Goal: Transaction & Acquisition: Purchase product/service

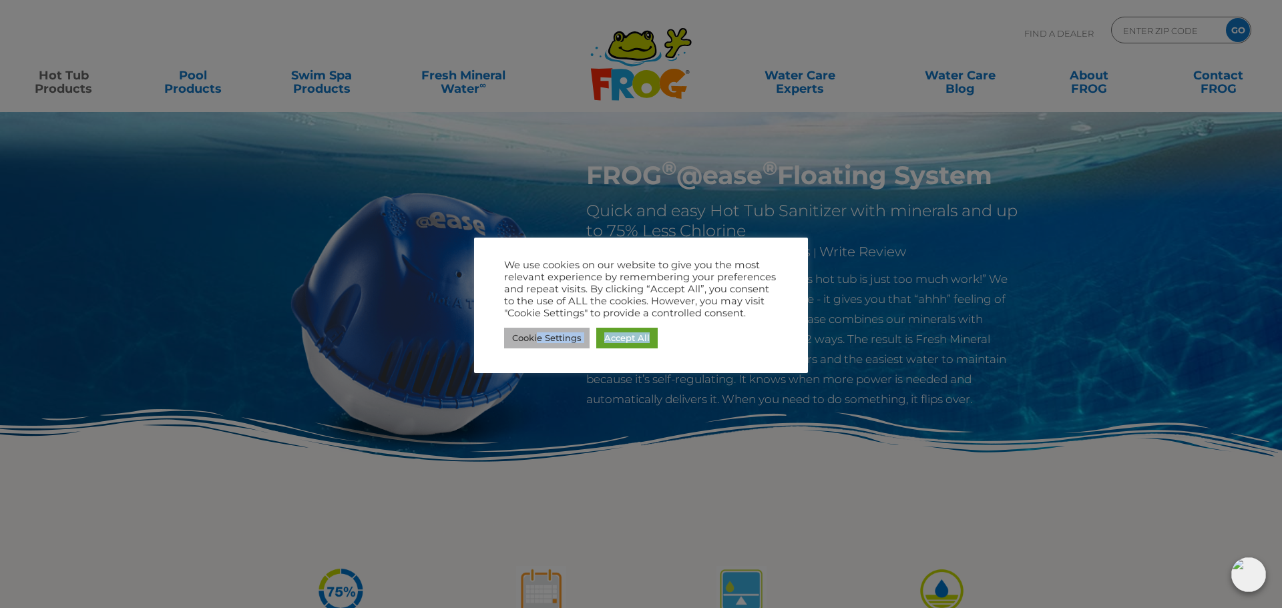
drag, startPoint x: 539, startPoint y: 336, endPoint x: 364, endPoint y: 349, distance: 175.4
click at [850, 394] on div at bounding box center [641, 304] width 1282 height 608
drag, startPoint x: 1048, startPoint y: 349, endPoint x: 968, endPoint y: 262, distance: 118.1
click at [1048, 348] on div at bounding box center [641, 304] width 1282 height 608
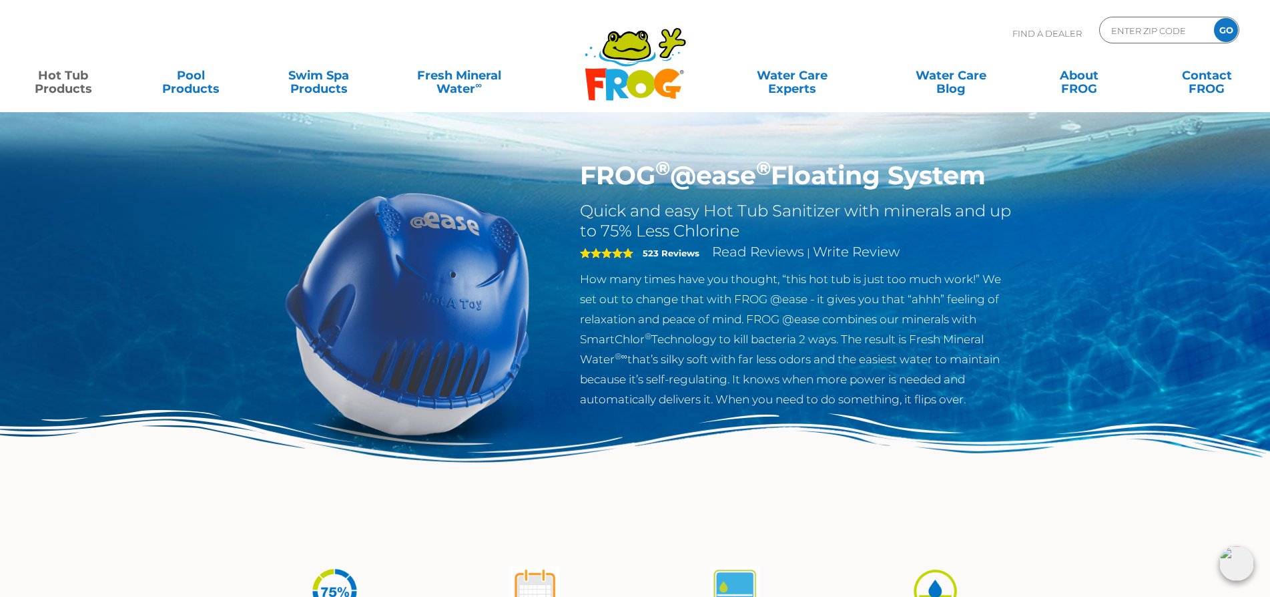
click at [71, 88] on link "Hot Tub Products" at bounding box center [62, 75] width 99 height 27
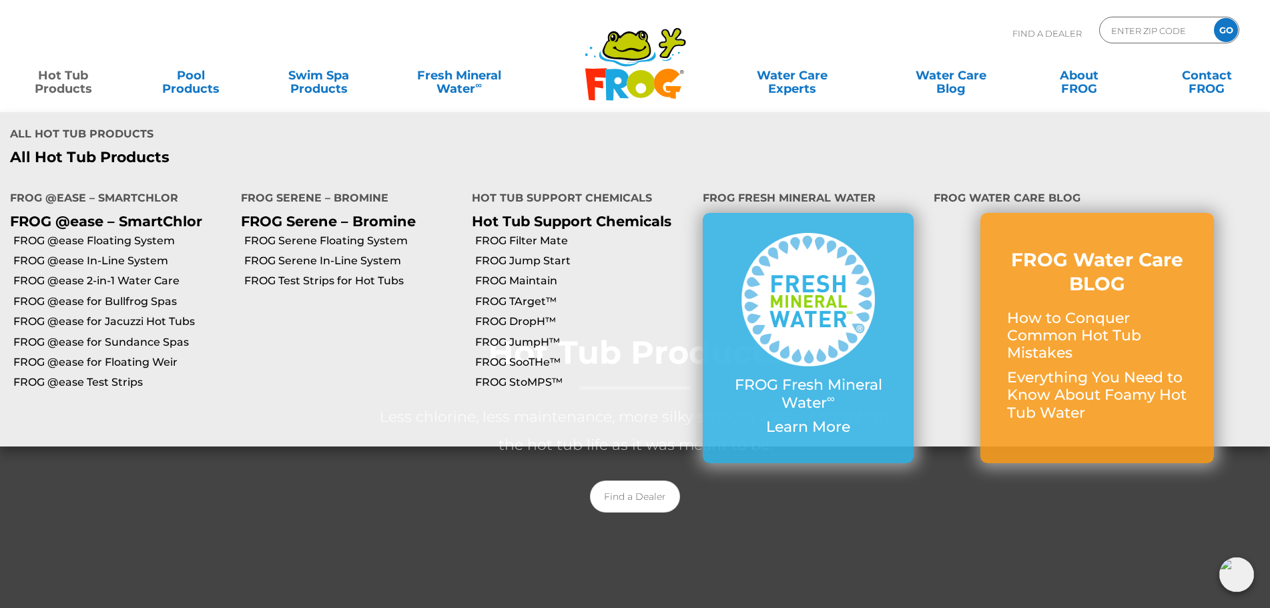
click at [79, 89] on link "Hot Tub Products" at bounding box center [62, 75] width 99 height 27
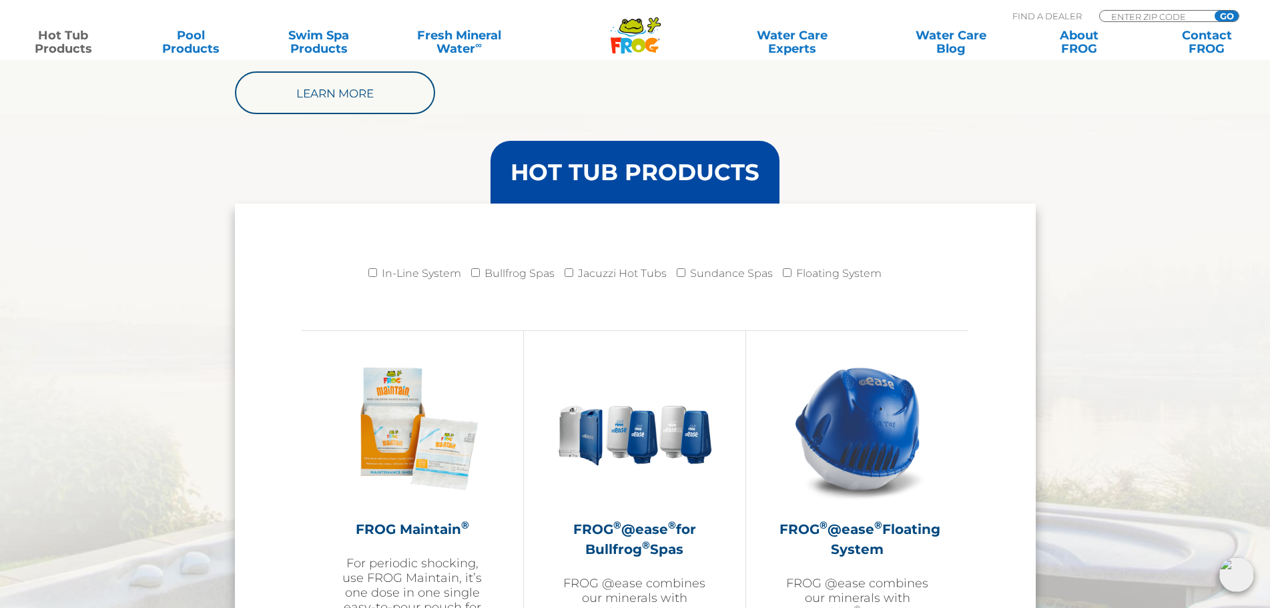
scroll to position [1535, 0]
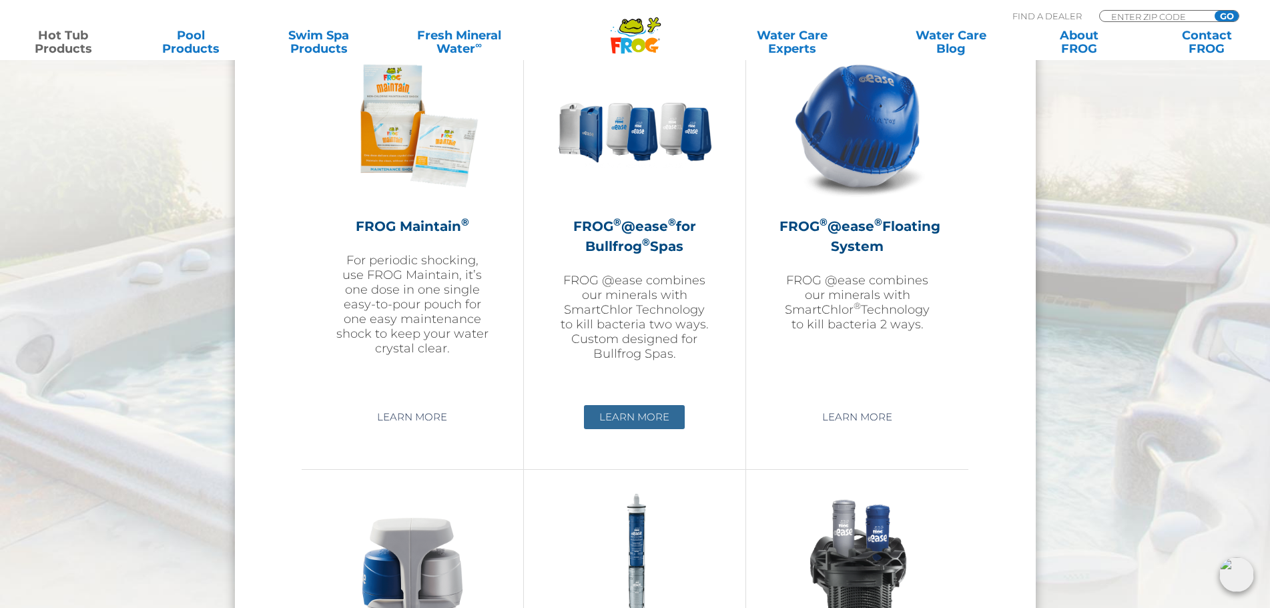
click at [610, 417] on link "Learn More" at bounding box center [634, 417] width 101 height 24
